Goal: Task Accomplishment & Management: Manage account settings

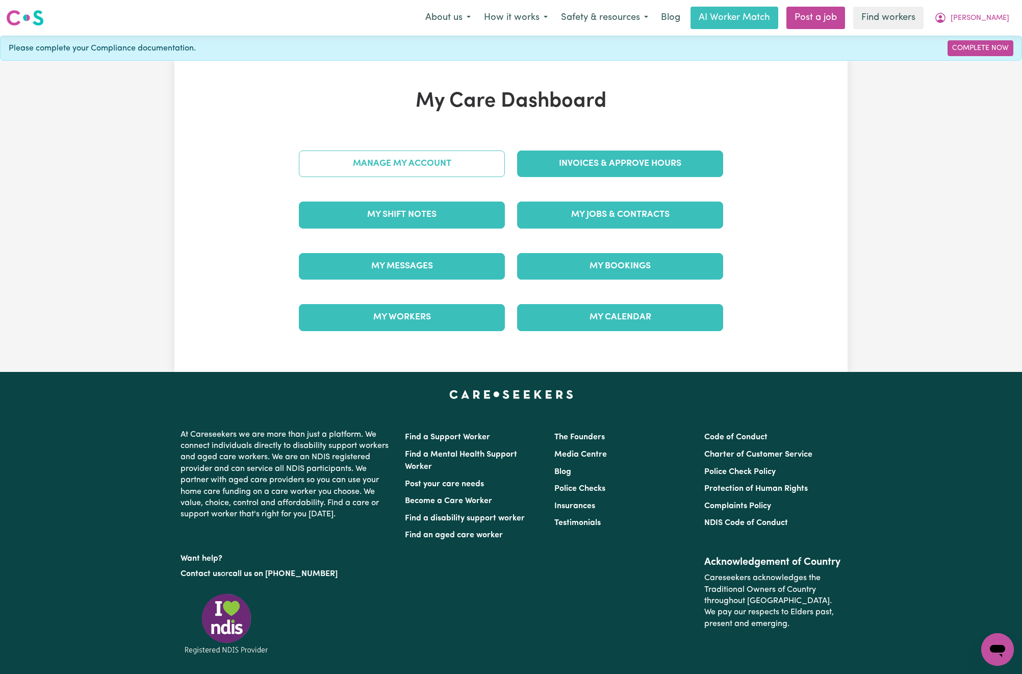
click at [490, 170] on link "Manage My Account" at bounding box center [402, 164] width 206 height 27
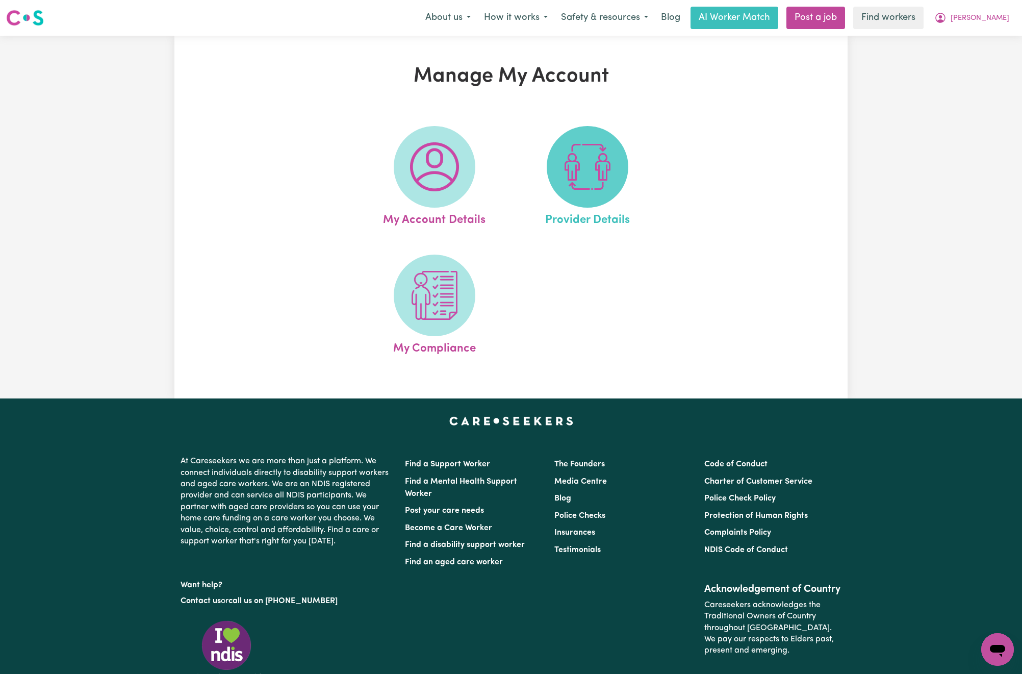
click at [587, 170] on img at bounding box center [587, 166] width 49 height 49
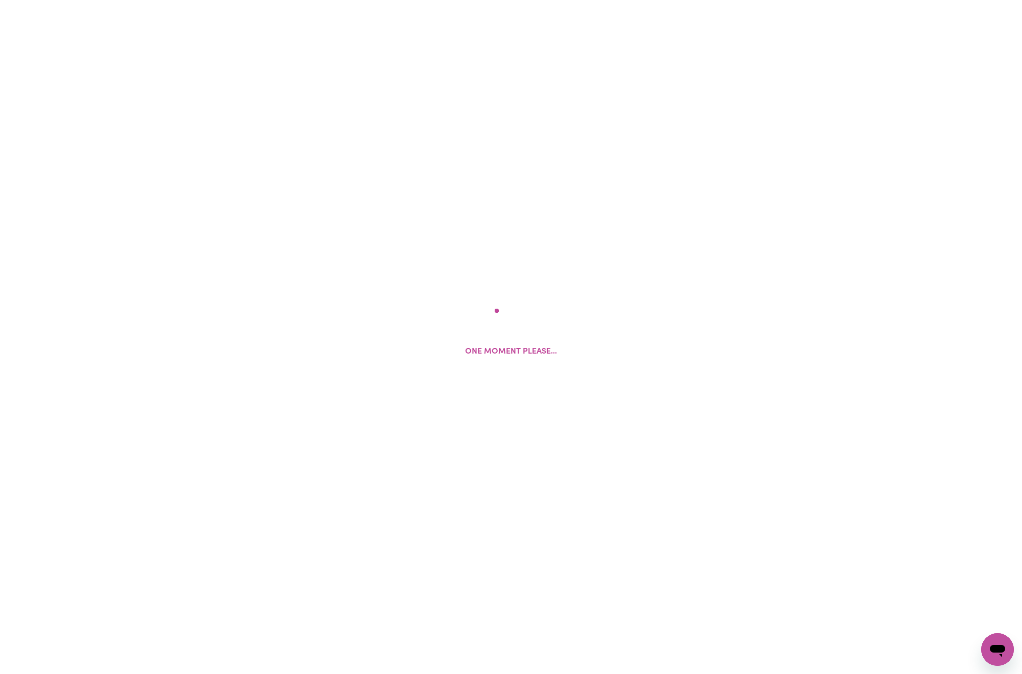
select select "NDIS_FUNDING_PLAN_MANAGED"
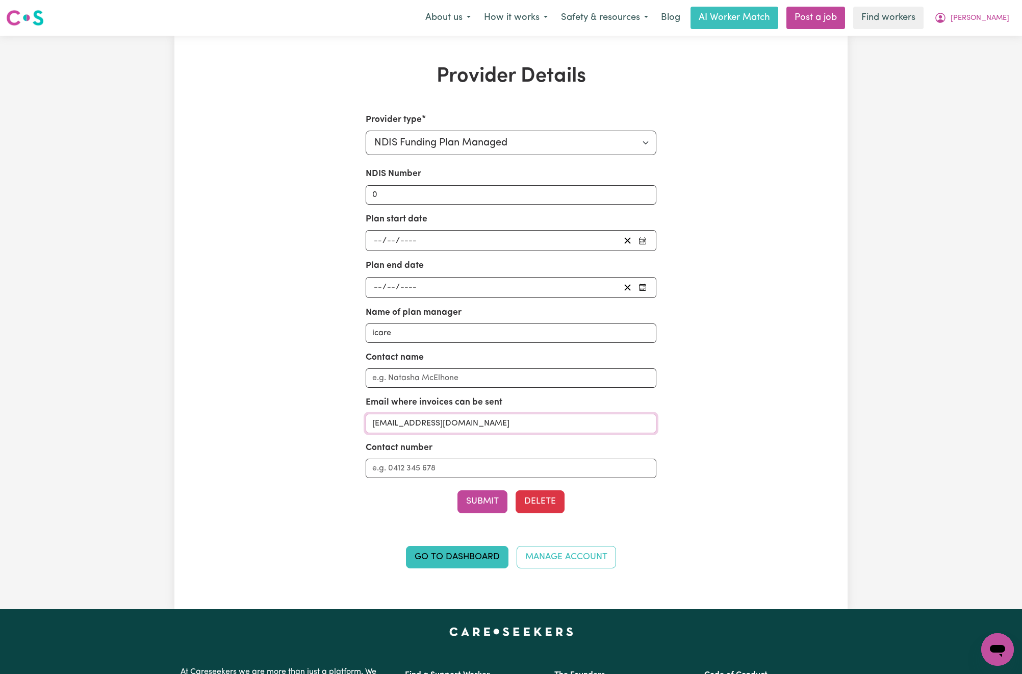
drag, startPoint x: 484, startPoint y: 427, endPoint x: 360, endPoint y: 418, distance: 124.8
click at [360, 418] on div "Provider type Select your provider type... Privately Aged Care / Home Care Pack…" at bounding box center [511, 346] width 437 height 467
click at [888, 298] on div "Provider Details Provider type Select your provider type... Privately Aged Care…" at bounding box center [511, 322] width 1022 height 573
click at [995, 24] on button "[PERSON_NAME]" at bounding box center [972, 17] width 88 height 21
click at [1001, 43] on link "My Dashboard" at bounding box center [975, 39] width 81 height 19
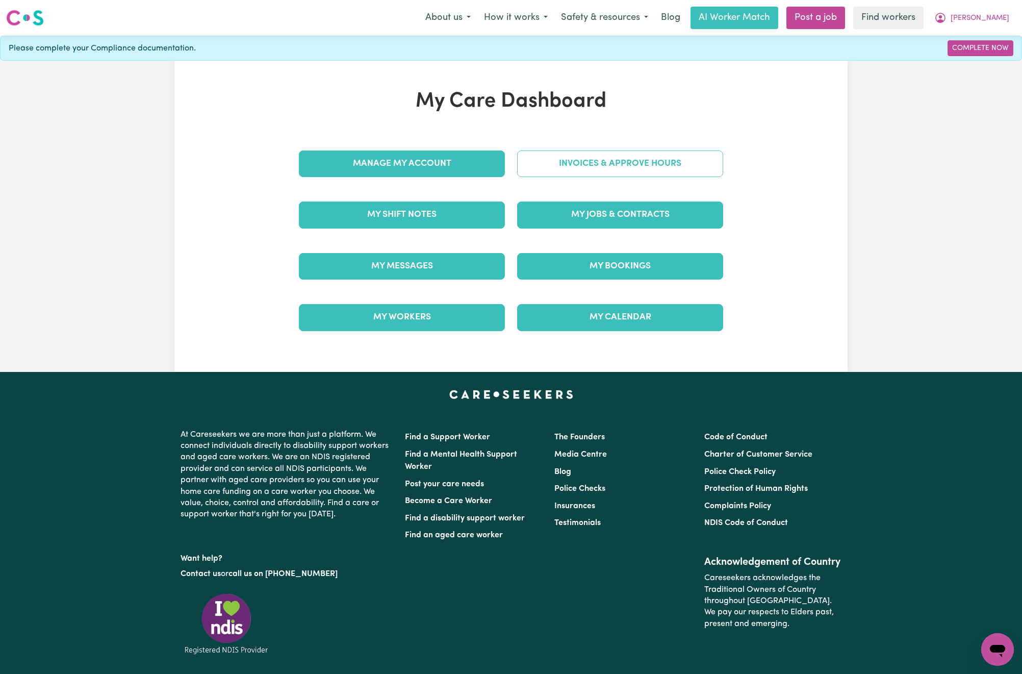
click at [686, 177] on link "Invoices & Approve Hours" at bounding box center [620, 164] width 206 height 27
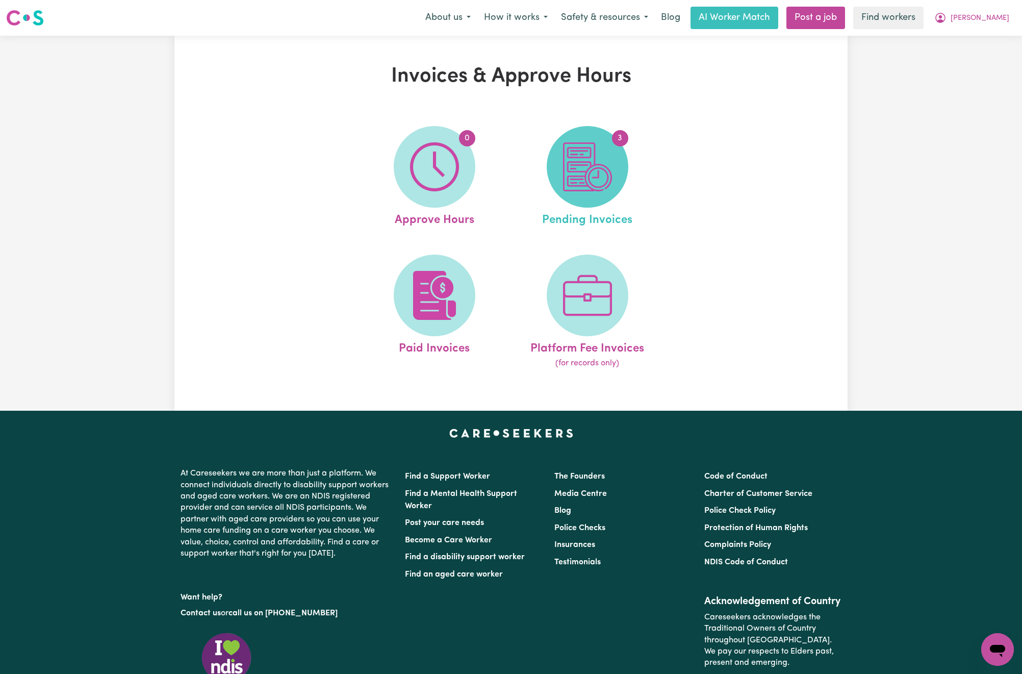
click at [603, 160] on img at bounding box center [587, 166] width 49 height 49
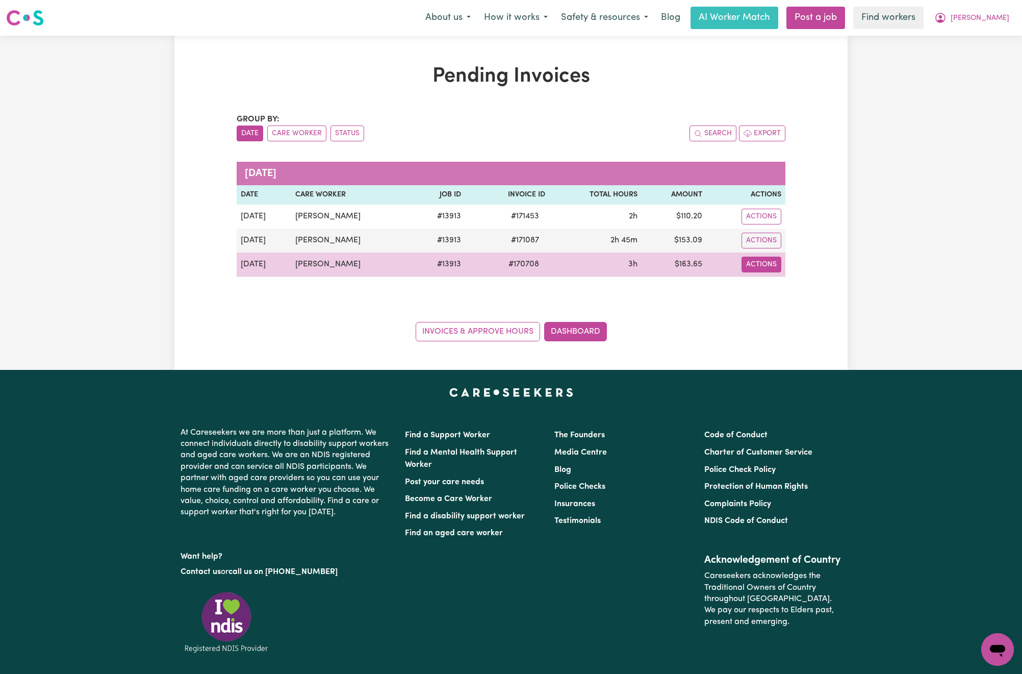
click at [770, 224] on button "Actions" at bounding box center [762, 217] width 40 height 16
click at [776, 286] on link "Download Invoice" at bounding box center [790, 289] width 93 height 20
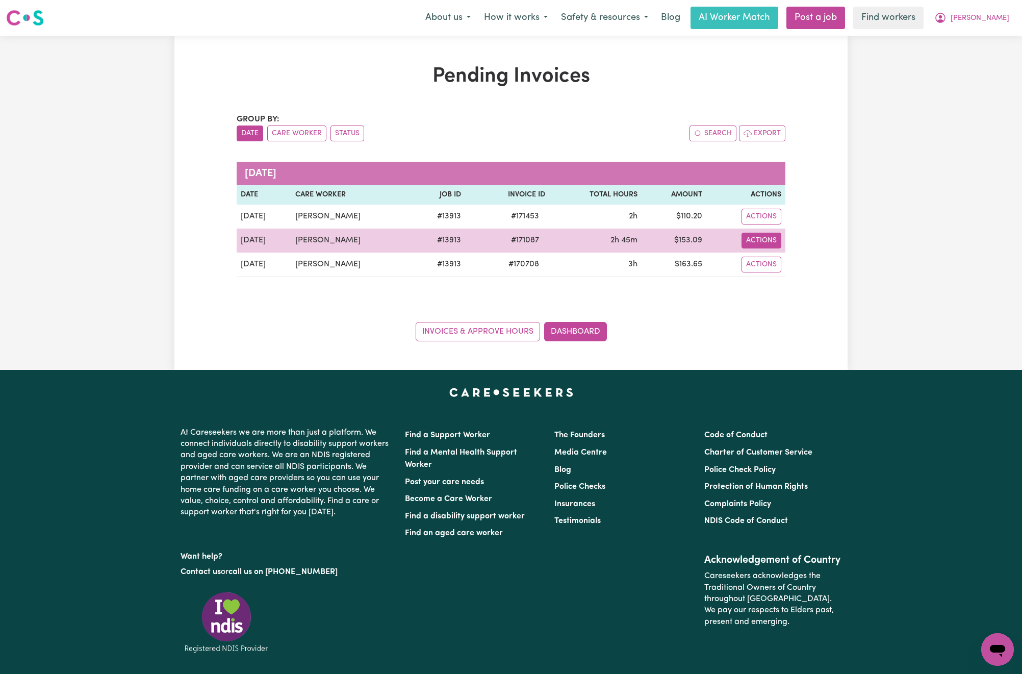
click at [763, 224] on button "Actions" at bounding box center [762, 217] width 40 height 16
click at [768, 268] on link "Download Invoice" at bounding box center [790, 265] width 93 height 20
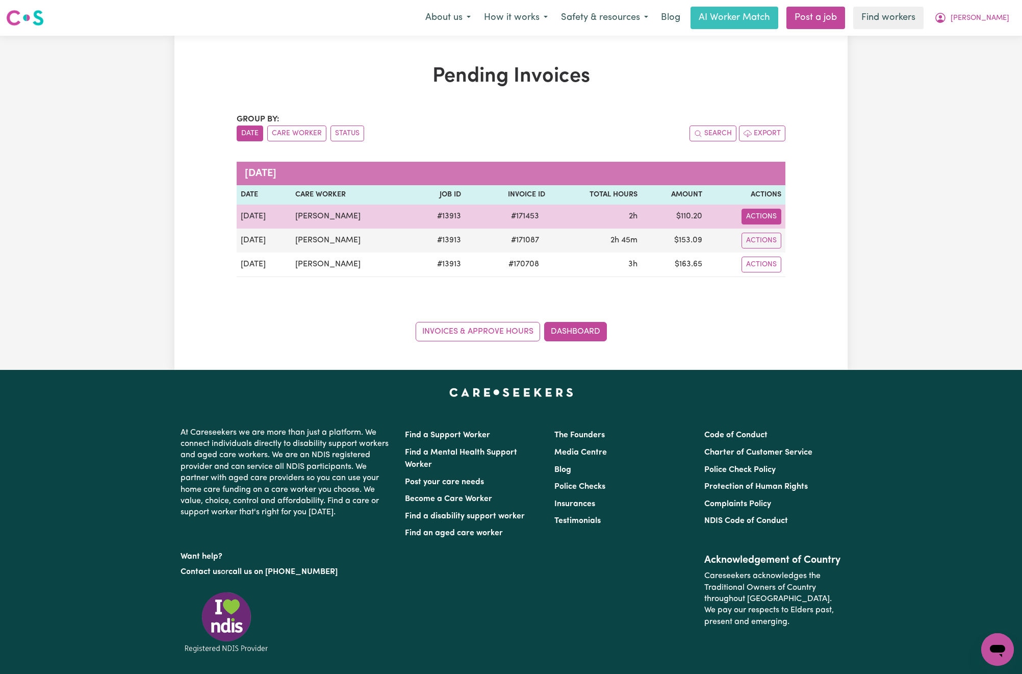
click at [773, 219] on button "Actions" at bounding box center [762, 217] width 40 height 16
click at [780, 239] on link "Download Invoice" at bounding box center [790, 241] width 93 height 20
